Goal: Transaction & Acquisition: Purchase product/service

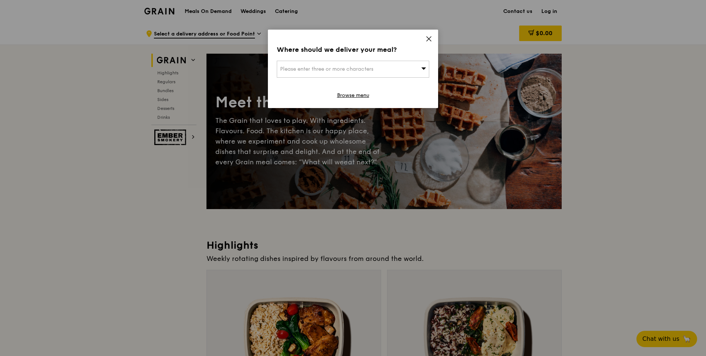
click at [330, 70] on span "Please enter three or more characters" at bounding box center [326, 69] width 93 height 6
click at [428, 39] on icon at bounding box center [429, 39] width 7 height 7
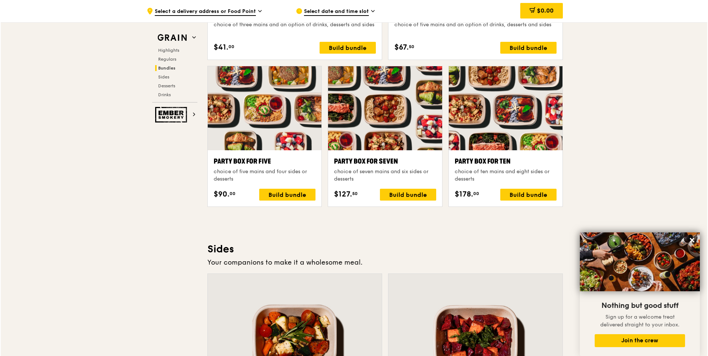
scroll to position [1444, 0]
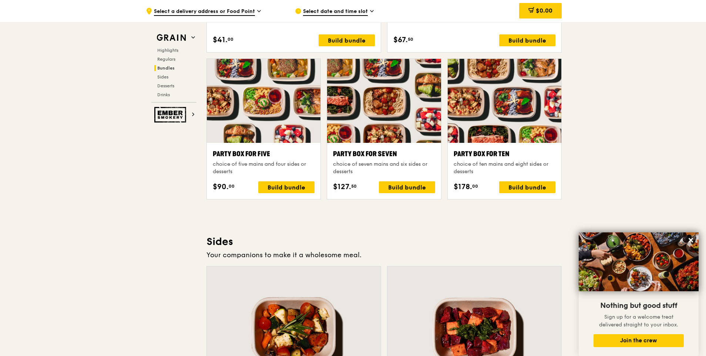
click at [469, 153] on div "Party Box for Ten" at bounding box center [505, 154] width 102 height 10
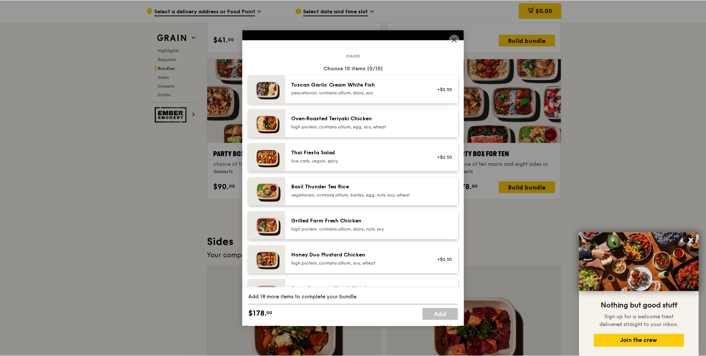
scroll to position [0, 0]
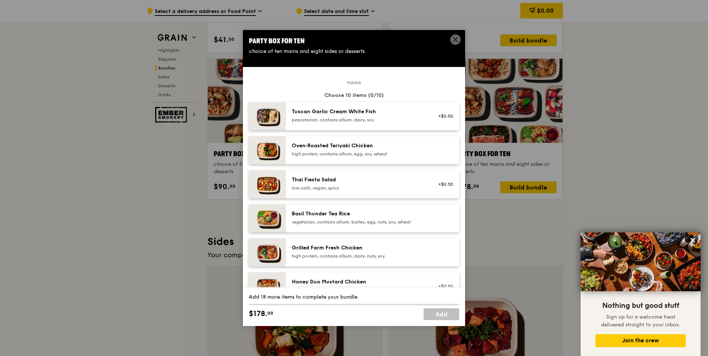
click at [455, 41] on icon at bounding box center [455, 39] width 7 height 7
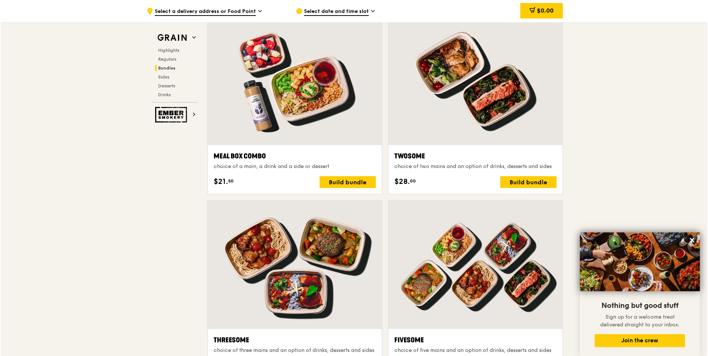
scroll to position [1074, 0]
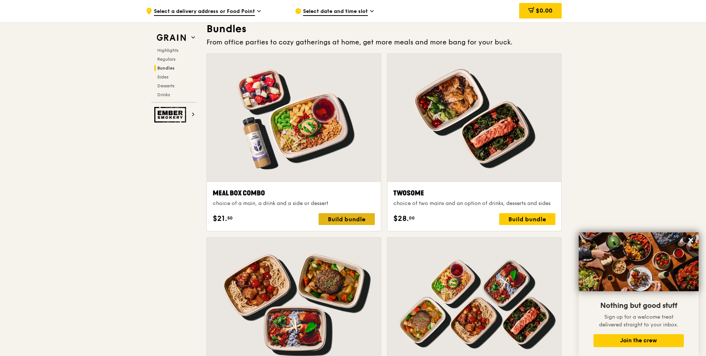
click at [348, 220] on div "Build bundle" at bounding box center [347, 219] width 56 height 12
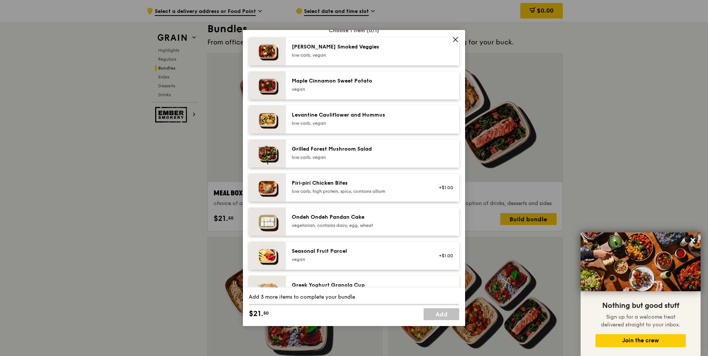
scroll to position [444, 0]
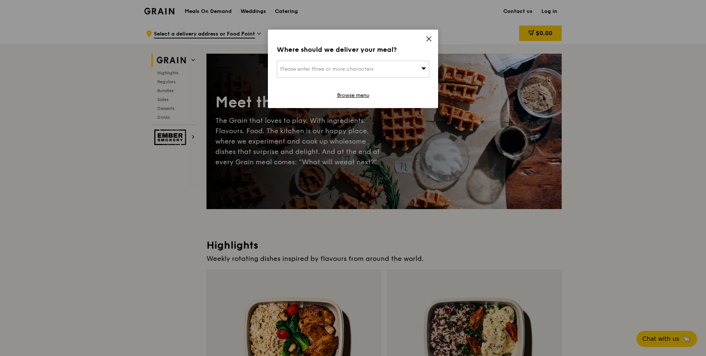
click at [428, 36] on icon at bounding box center [429, 39] width 7 height 7
